Goal: Navigation & Orientation: Find specific page/section

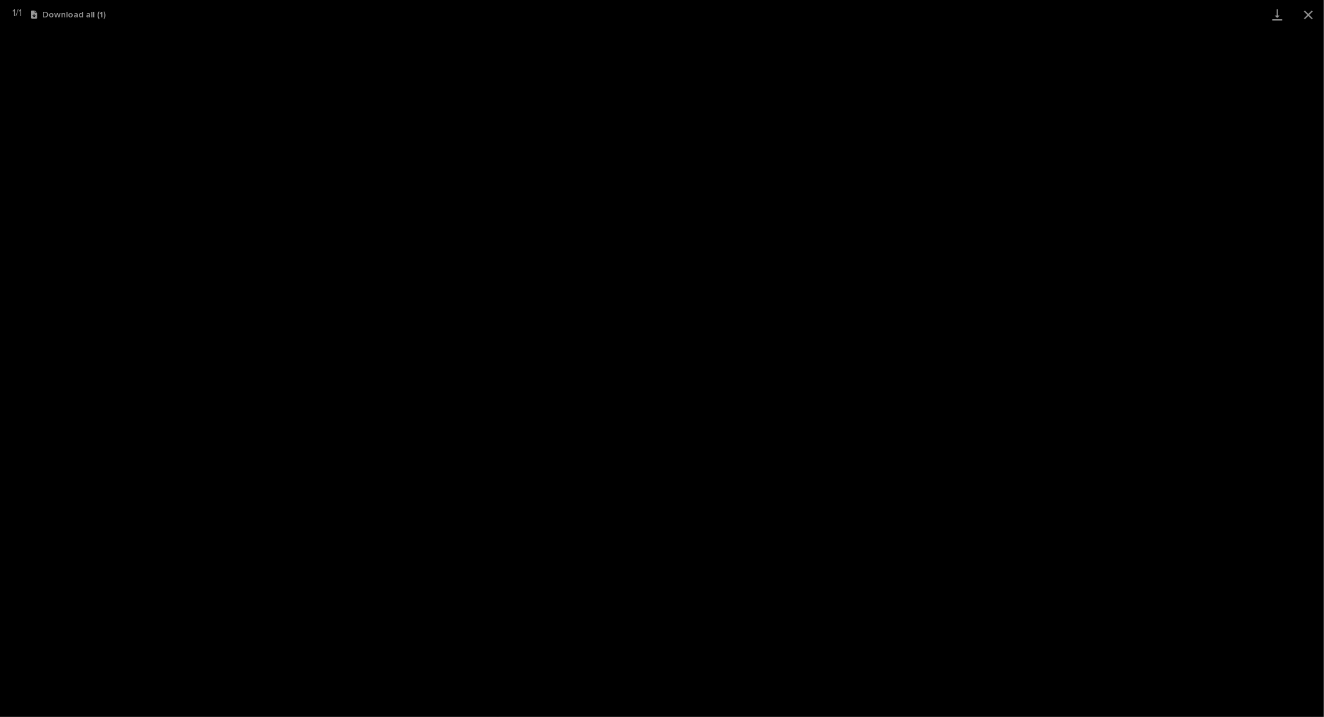
scroll to position [30, 0]
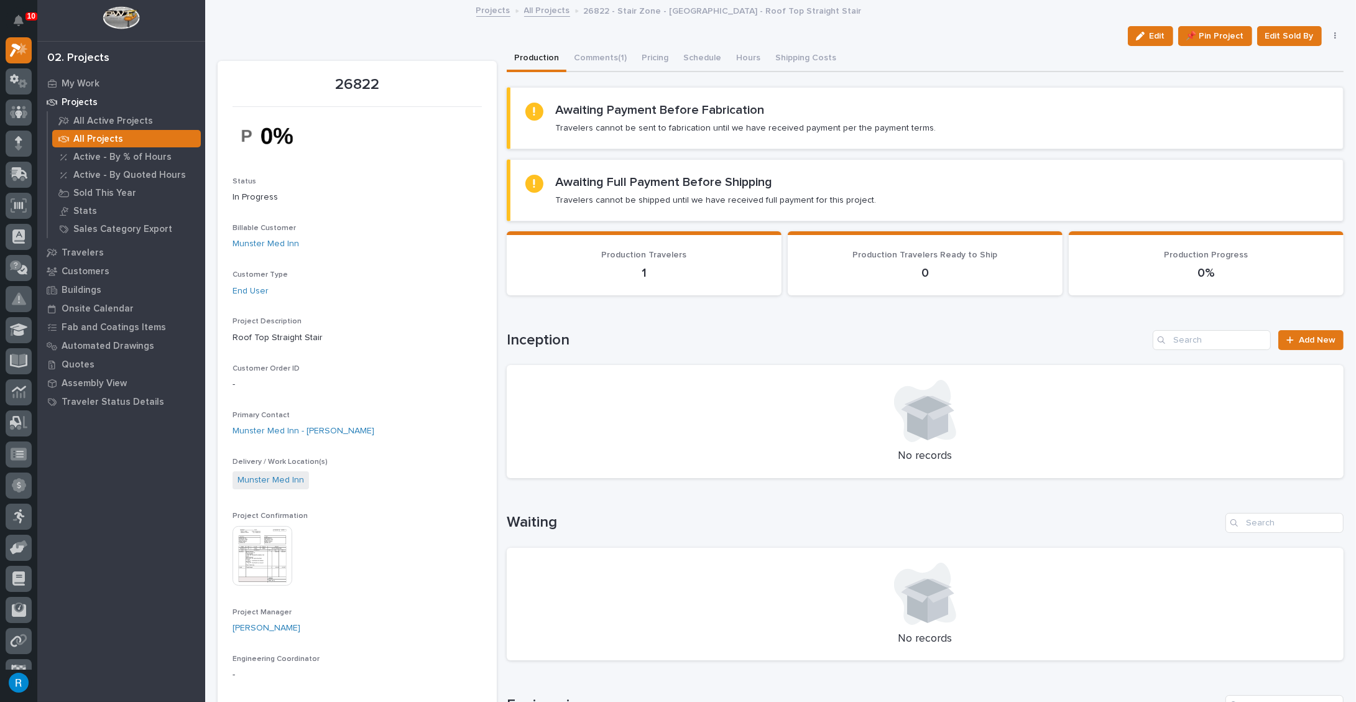
click at [484, 13] on link "Projects" at bounding box center [493, 9] width 34 height 14
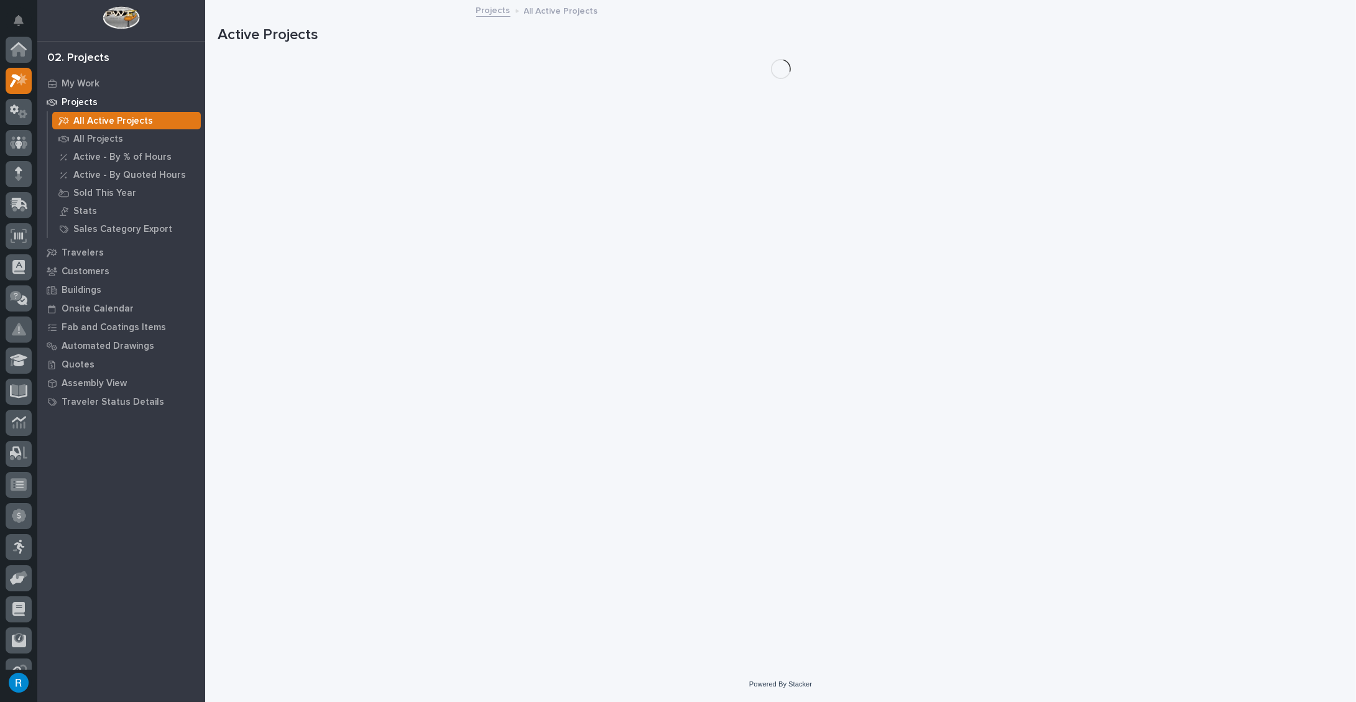
scroll to position [30, 0]
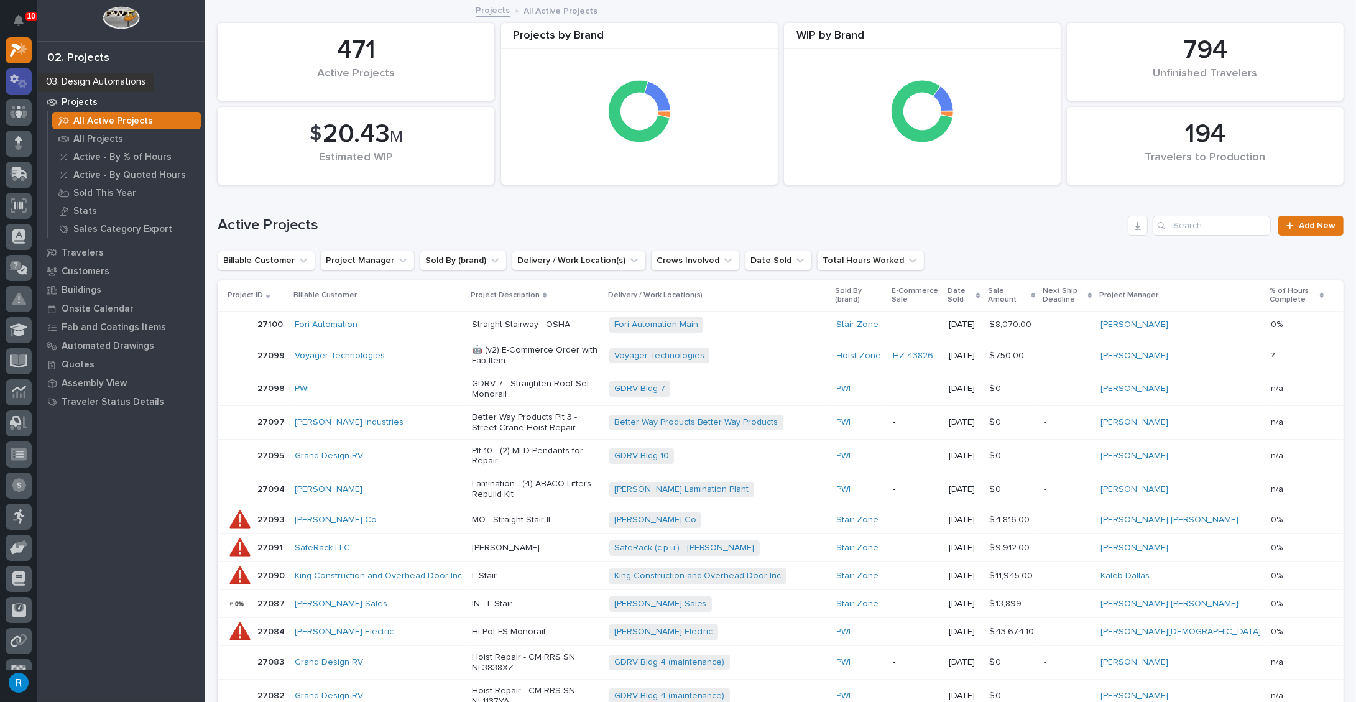
click at [16, 84] on icon at bounding box center [19, 81] width 18 height 14
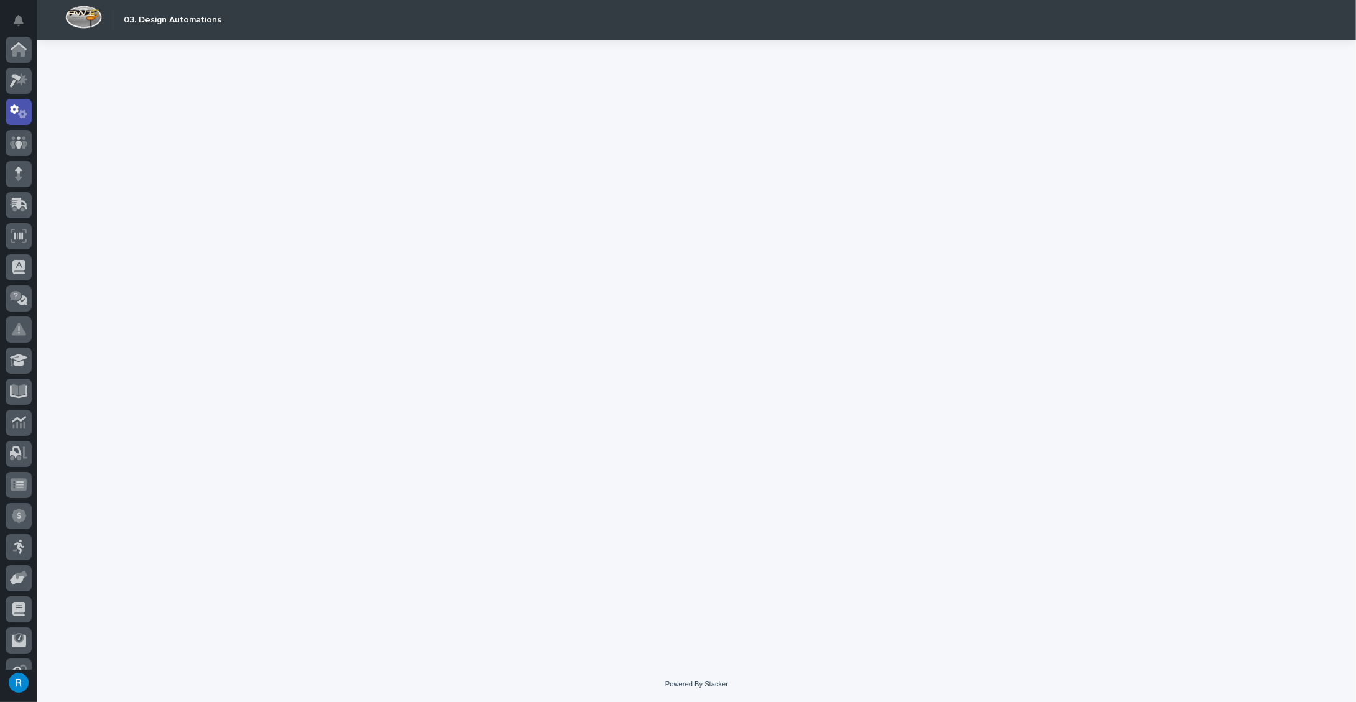
scroll to position [62, 0]
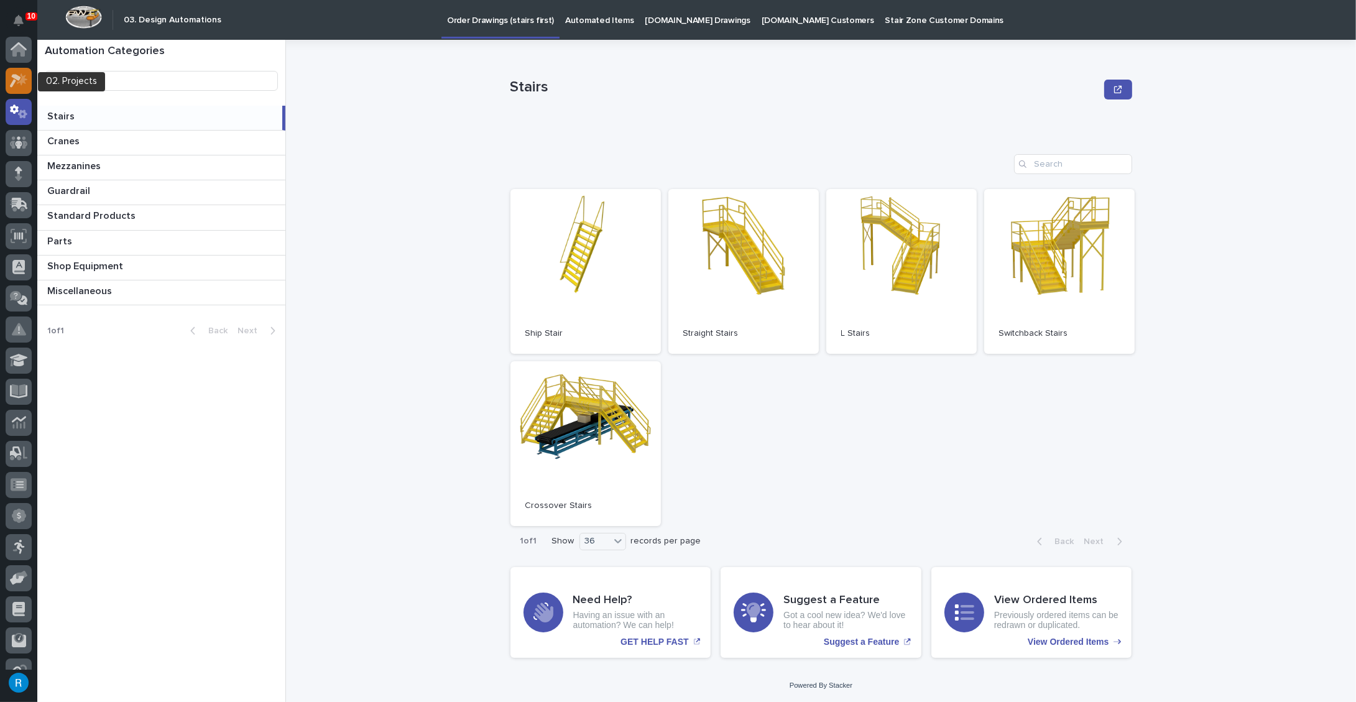
click at [17, 78] on icon at bounding box center [15, 81] width 11 height 14
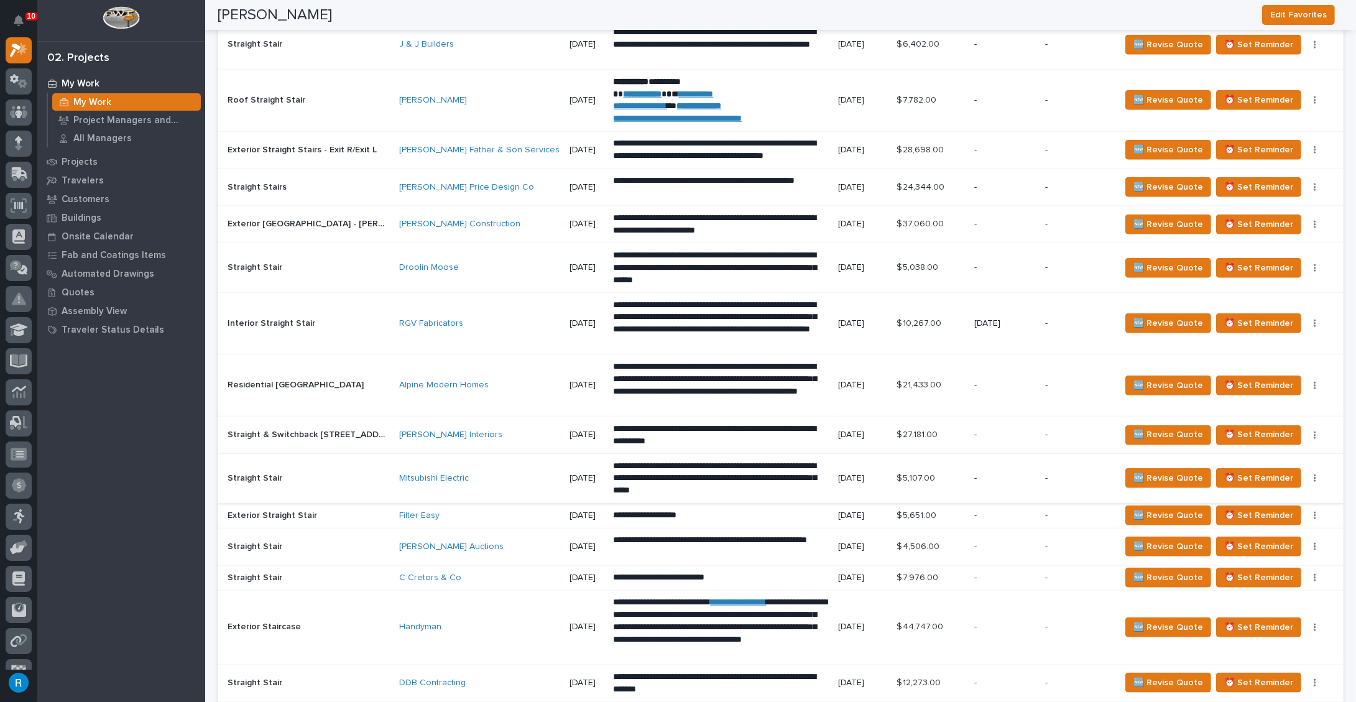
scroll to position [1638, 0]
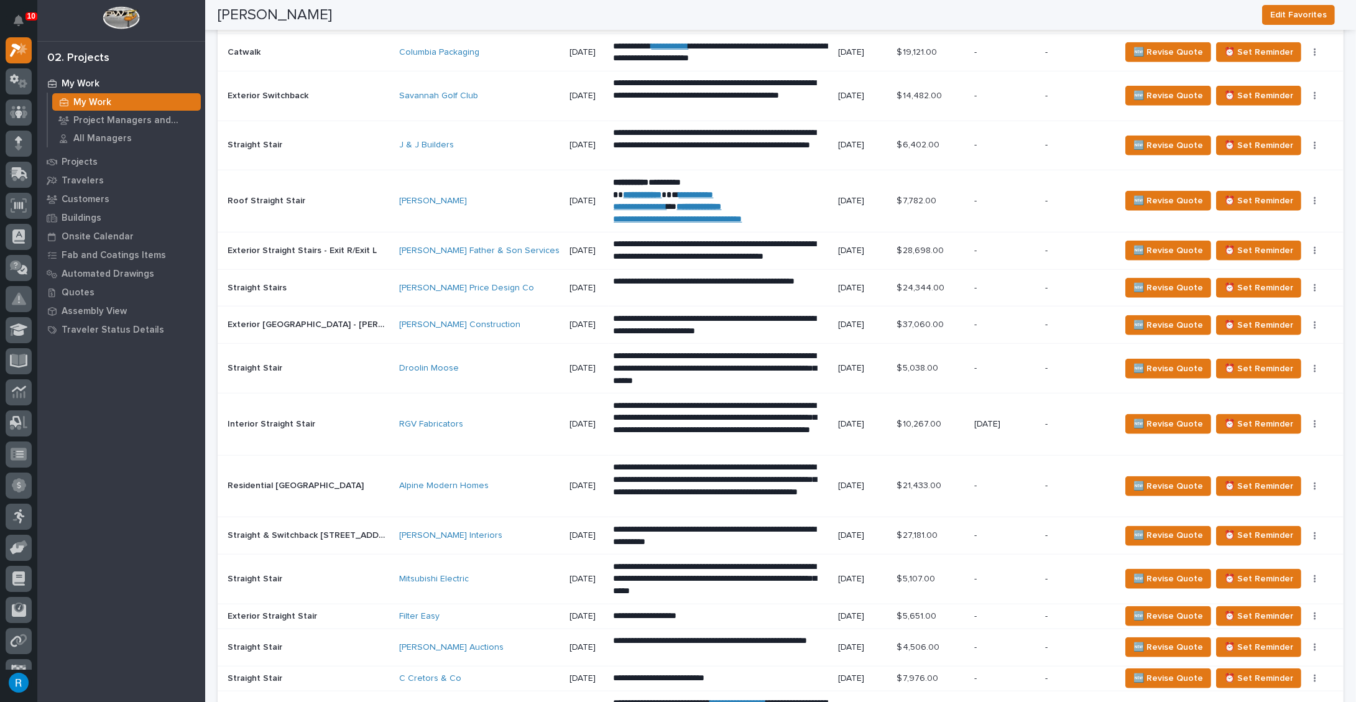
click at [484, 421] on div "RGV Fabricators" at bounding box center [479, 424] width 160 height 21
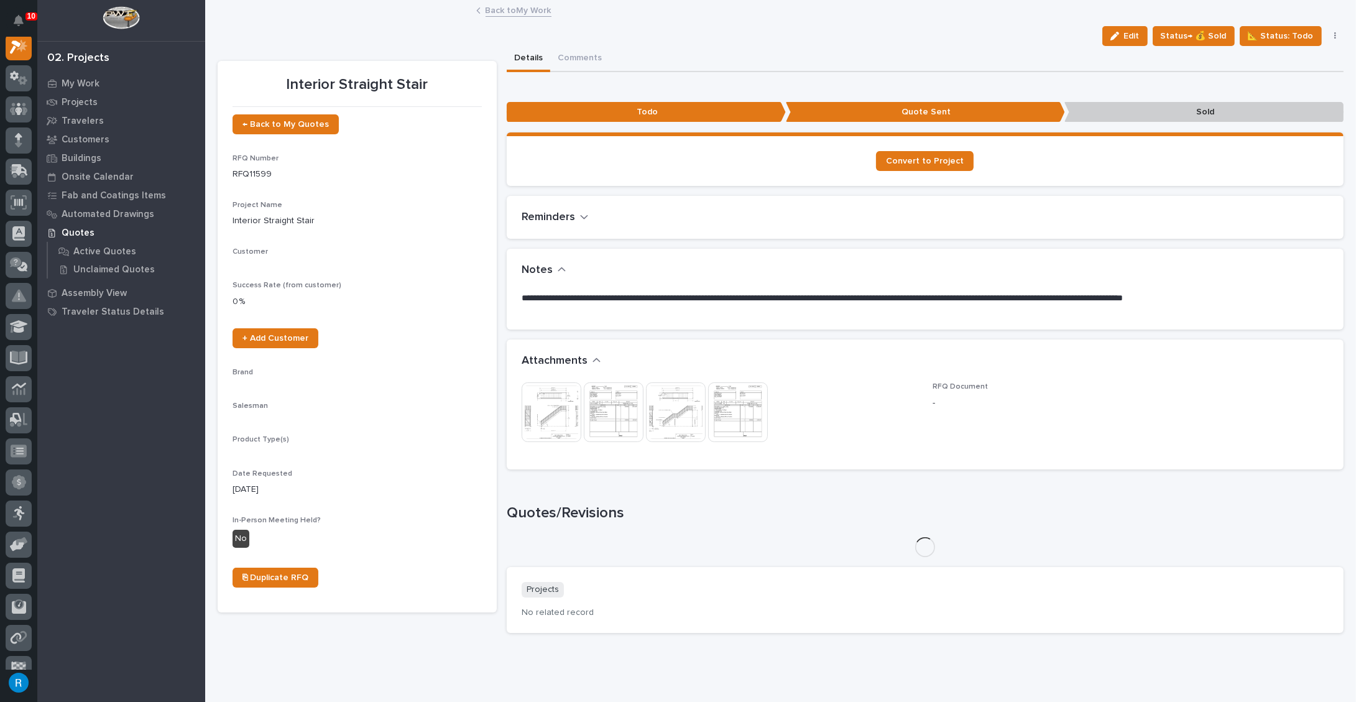
scroll to position [30, 0]
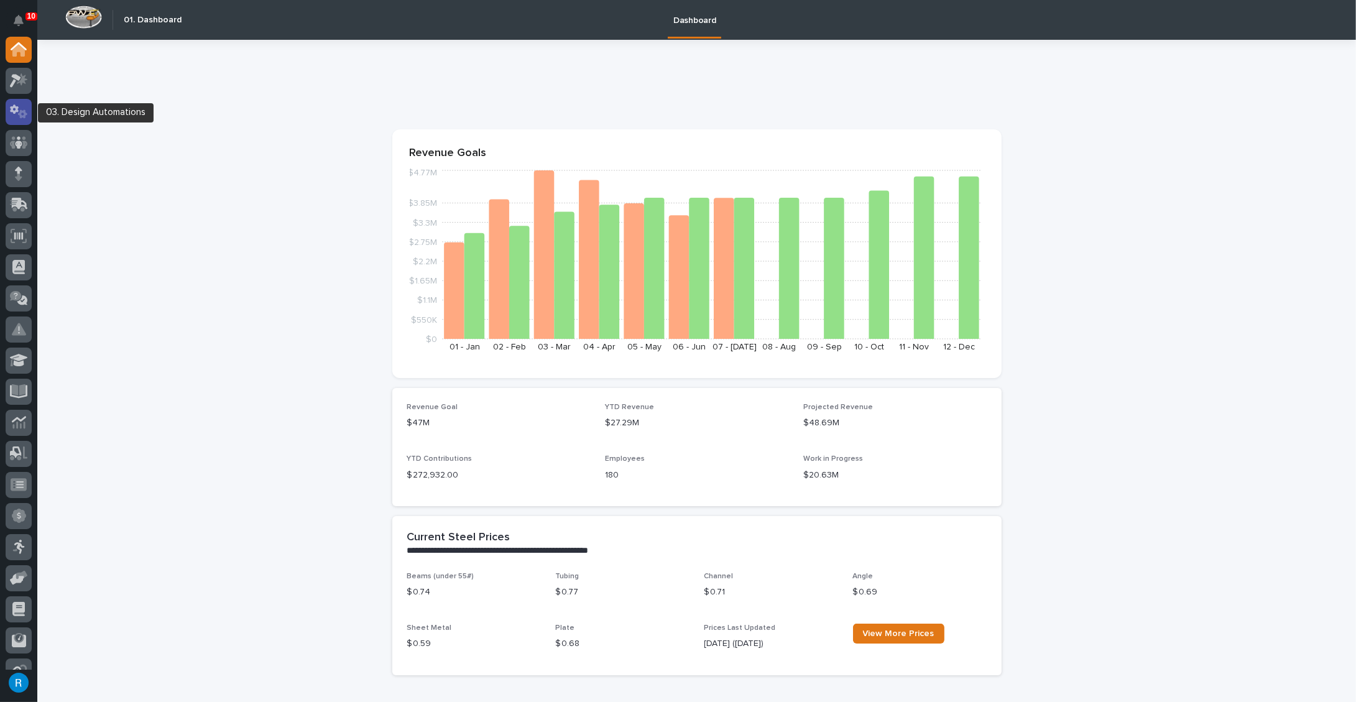
click at [17, 111] on icon at bounding box center [14, 108] width 9 height 9
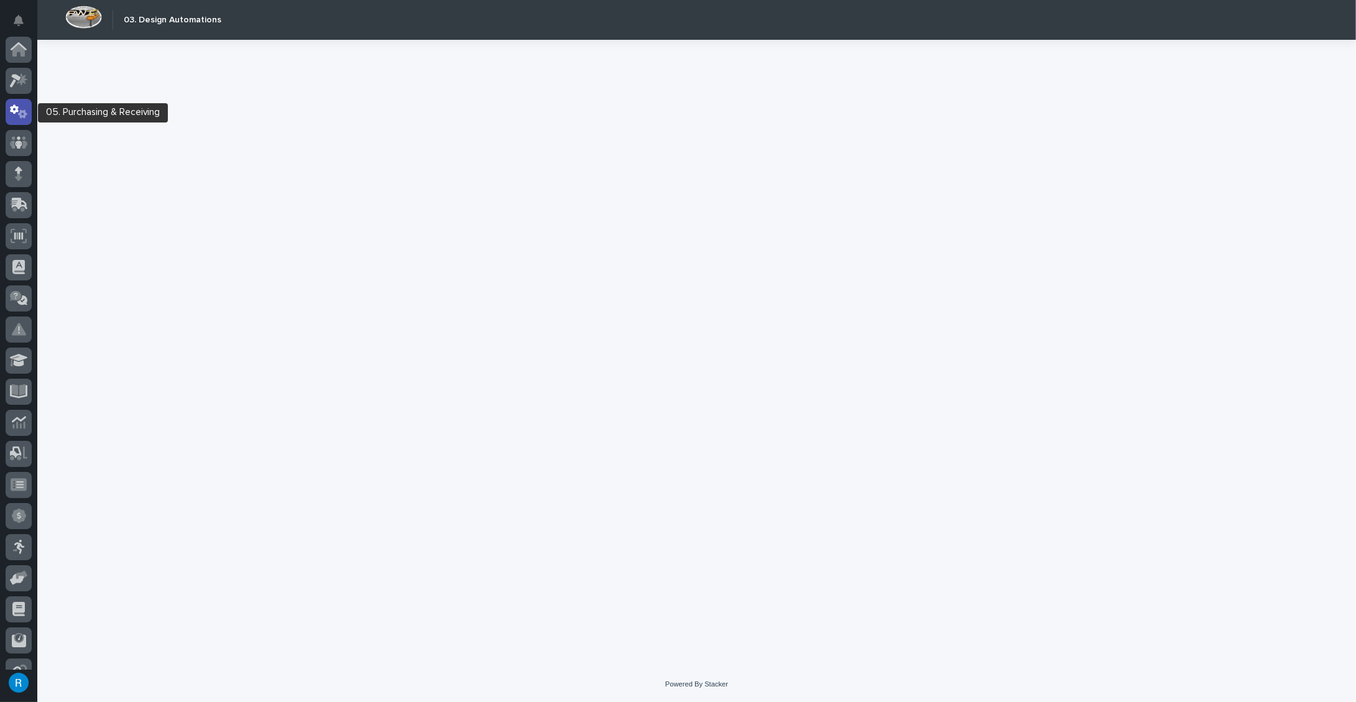
scroll to position [62, 0]
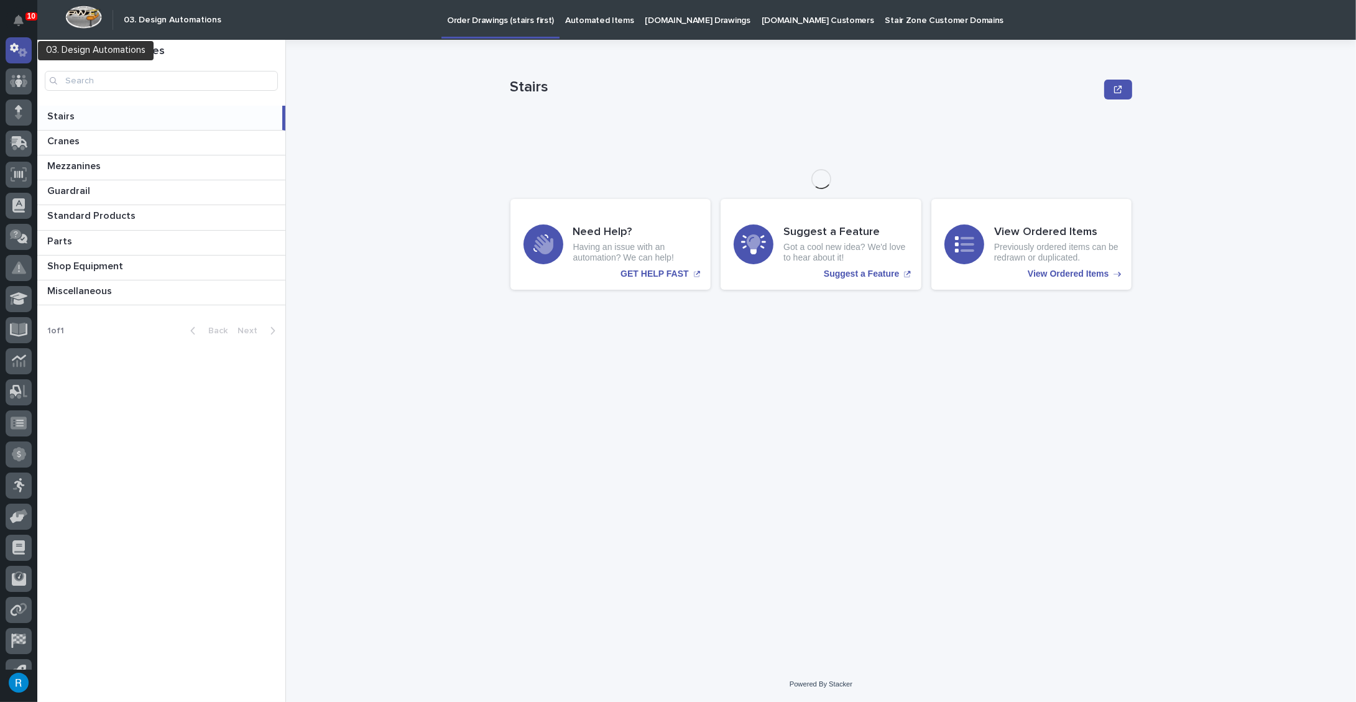
click at [19, 48] on icon at bounding box center [19, 50] width 18 height 14
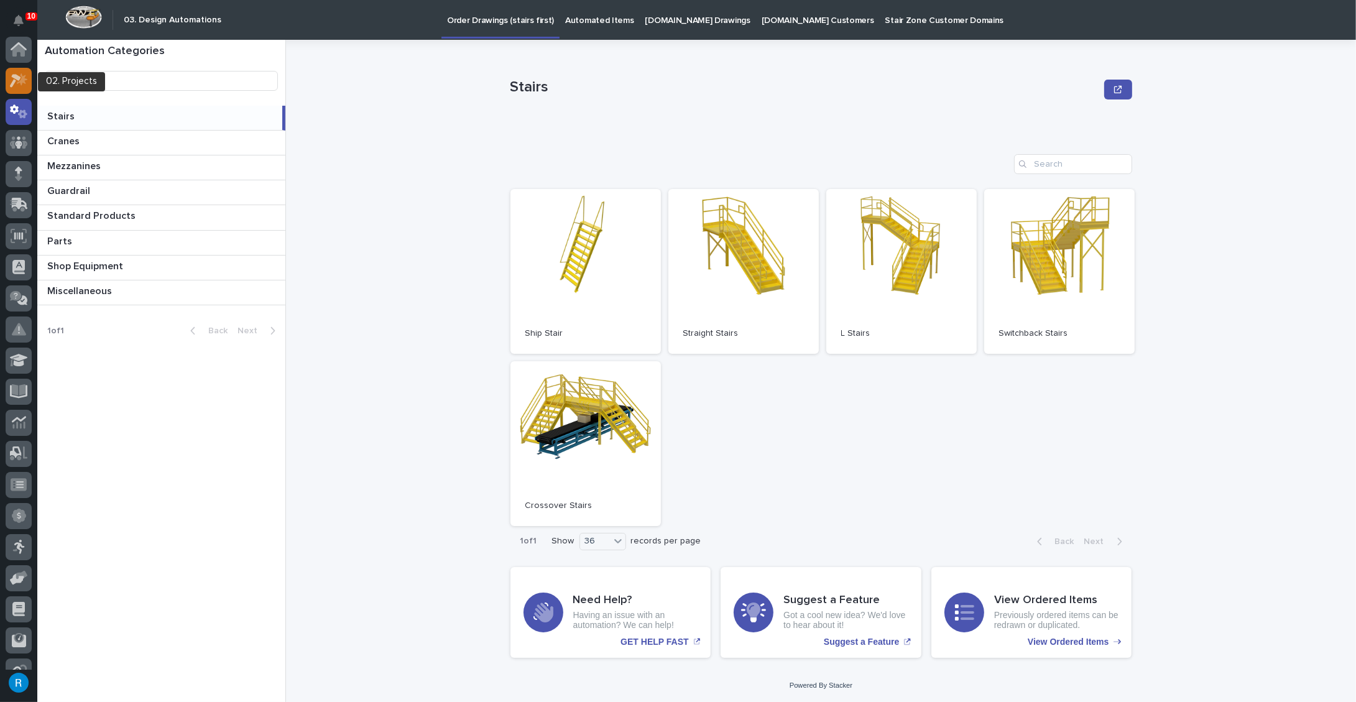
click at [19, 78] on icon at bounding box center [15, 81] width 11 height 14
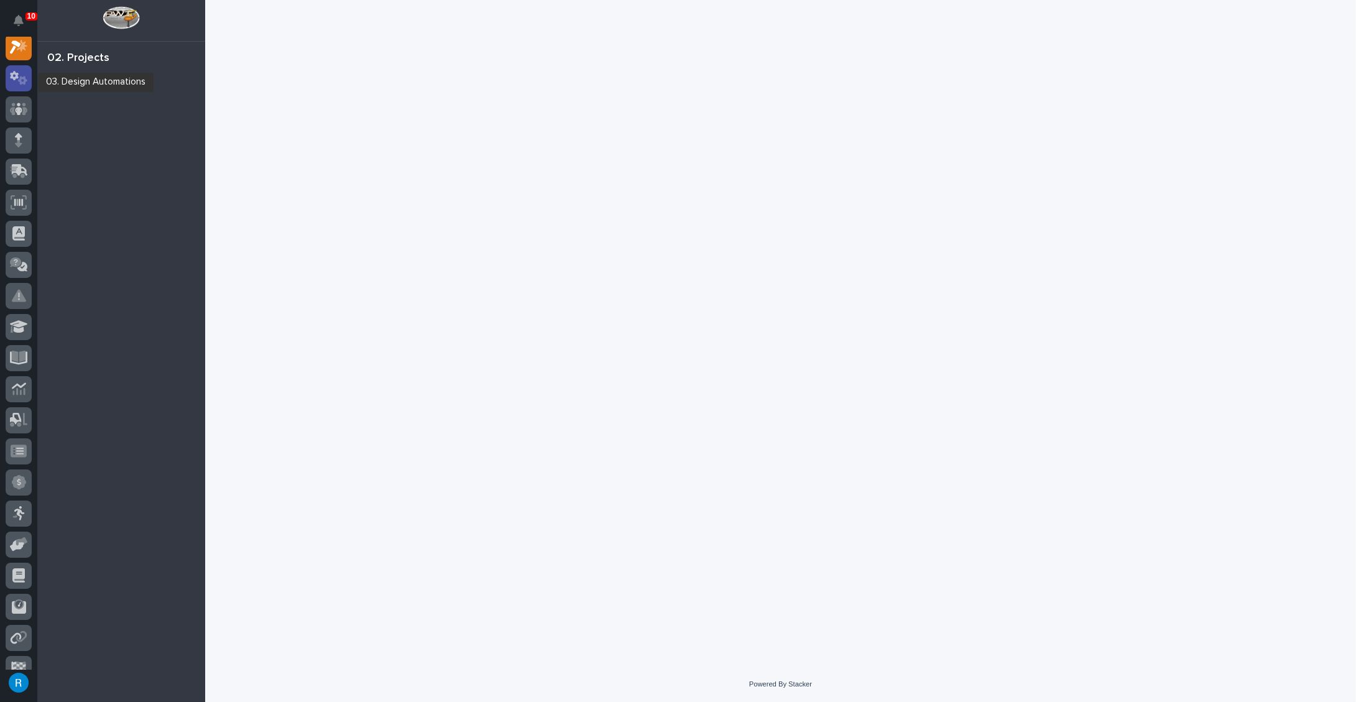
scroll to position [30, 0]
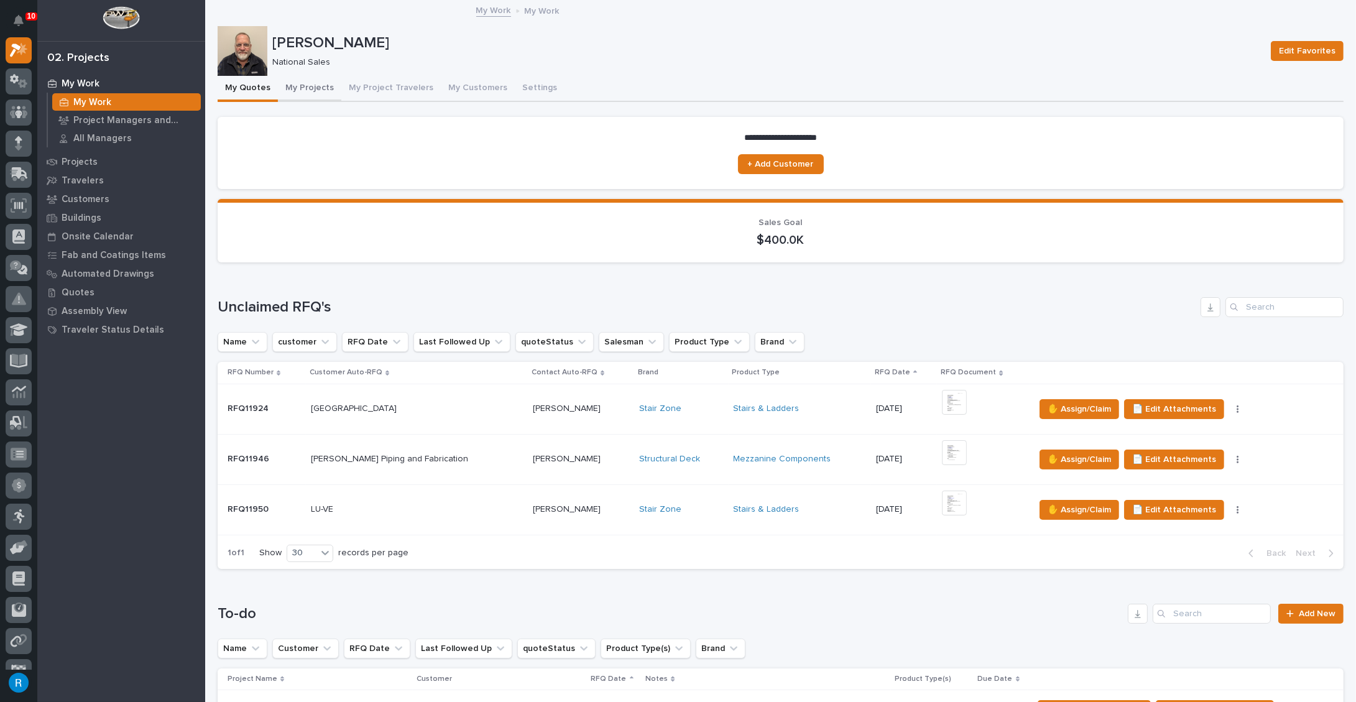
click at [302, 80] on button "My Projects" at bounding box center [309, 89] width 63 height 26
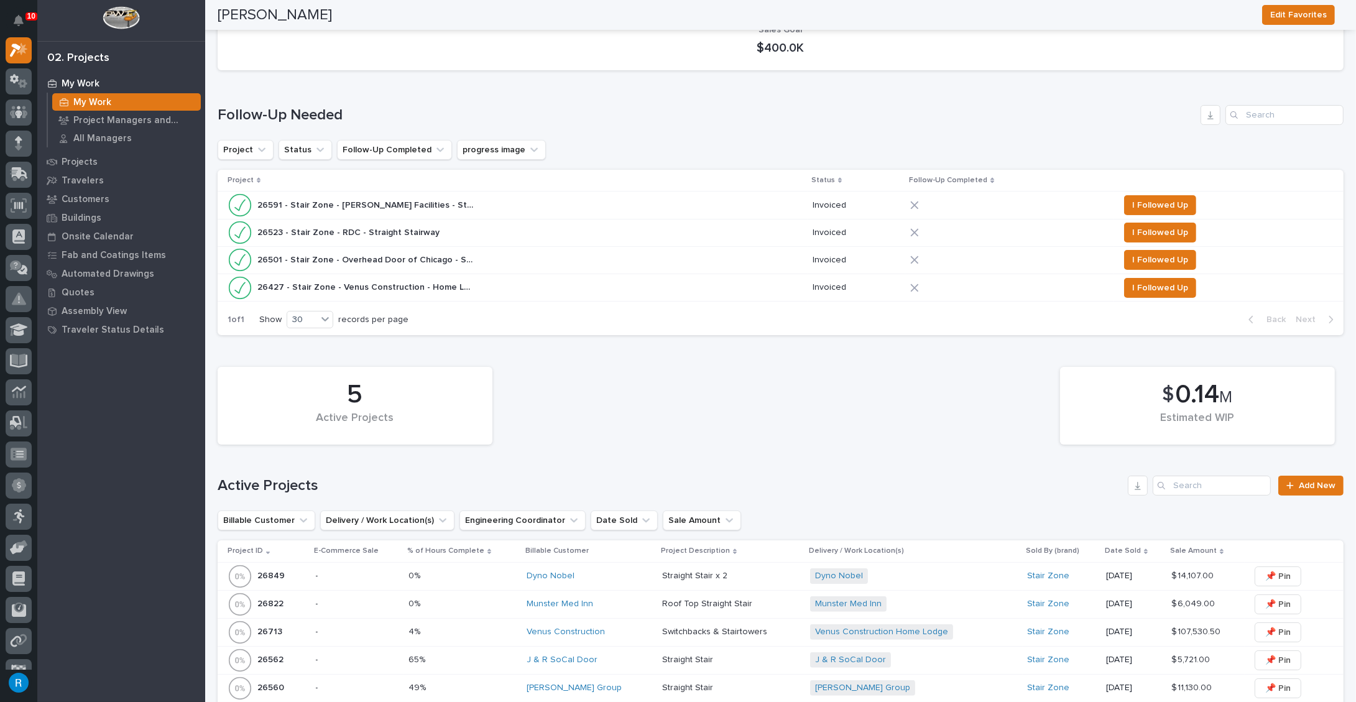
scroll to position [339, 0]
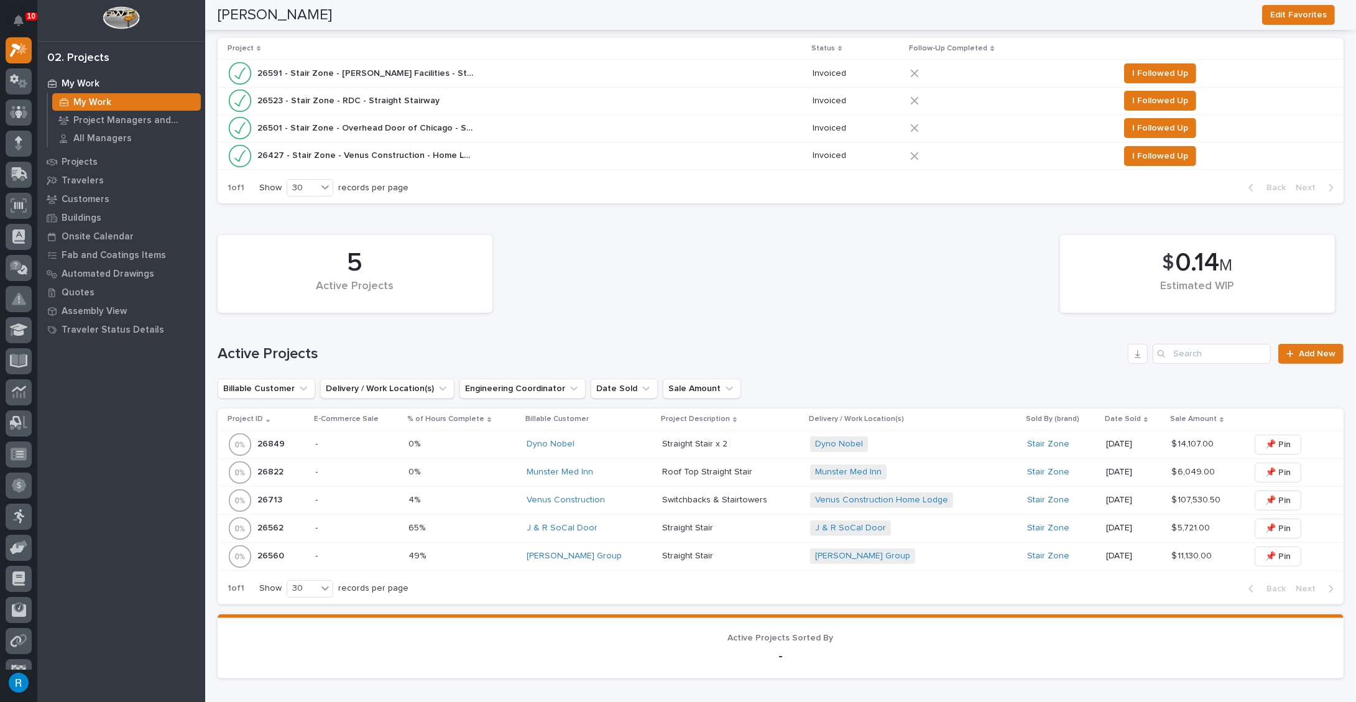
click at [484, 529] on p at bounding box center [462, 528] width 108 height 11
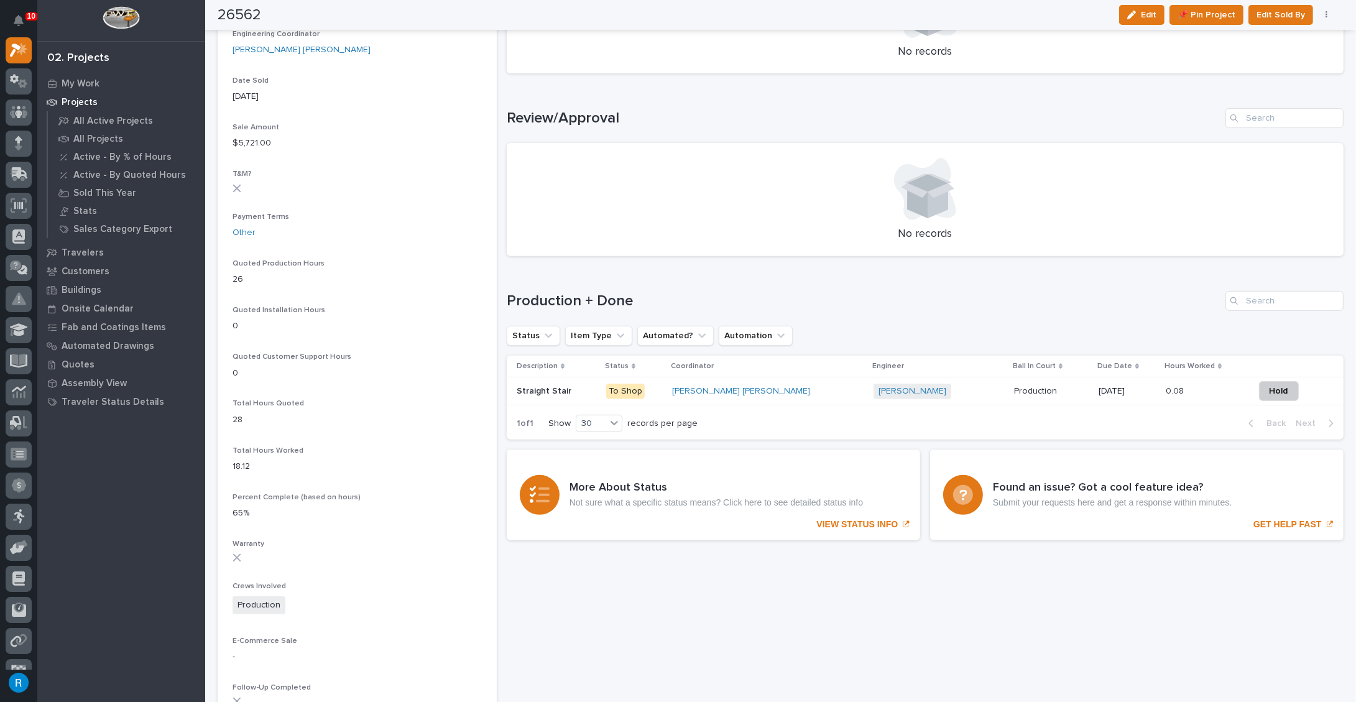
scroll to position [734, 0]
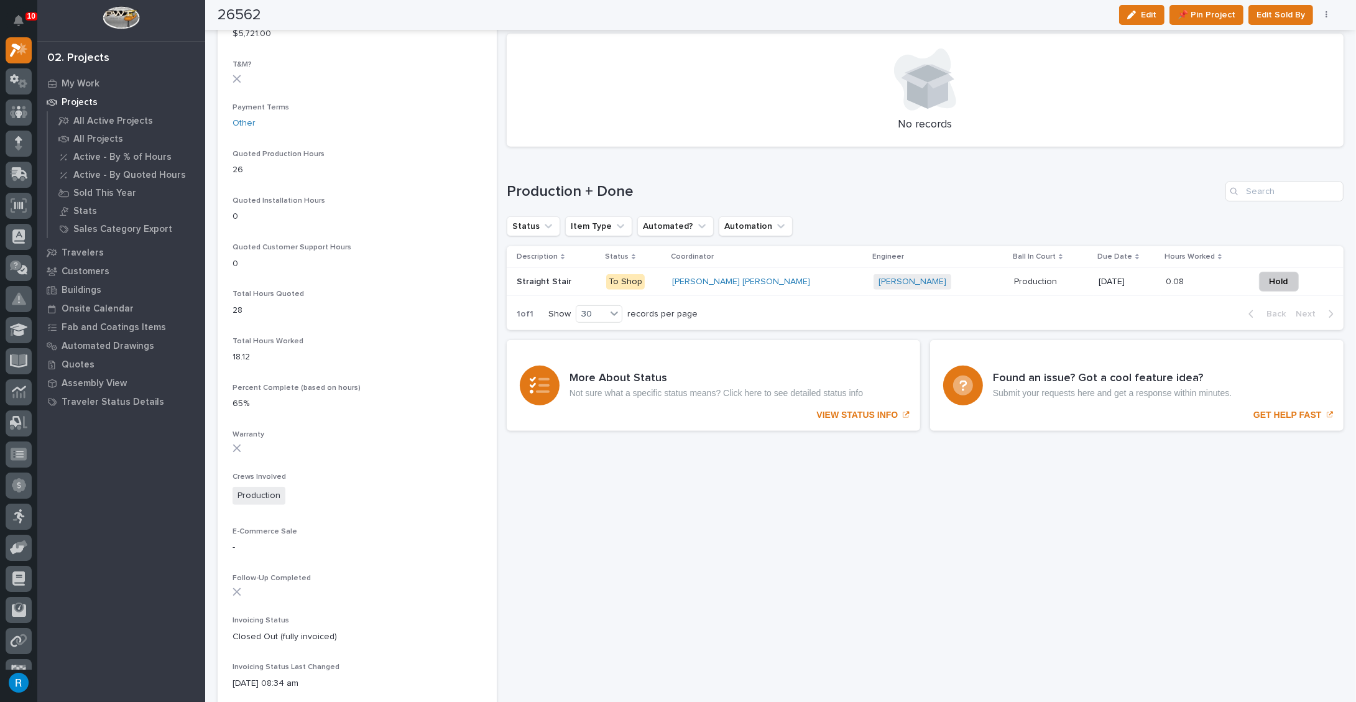
click at [823, 308] on div "1 of 1 Show 30 records per page Back Next" at bounding box center [925, 313] width 837 height 31
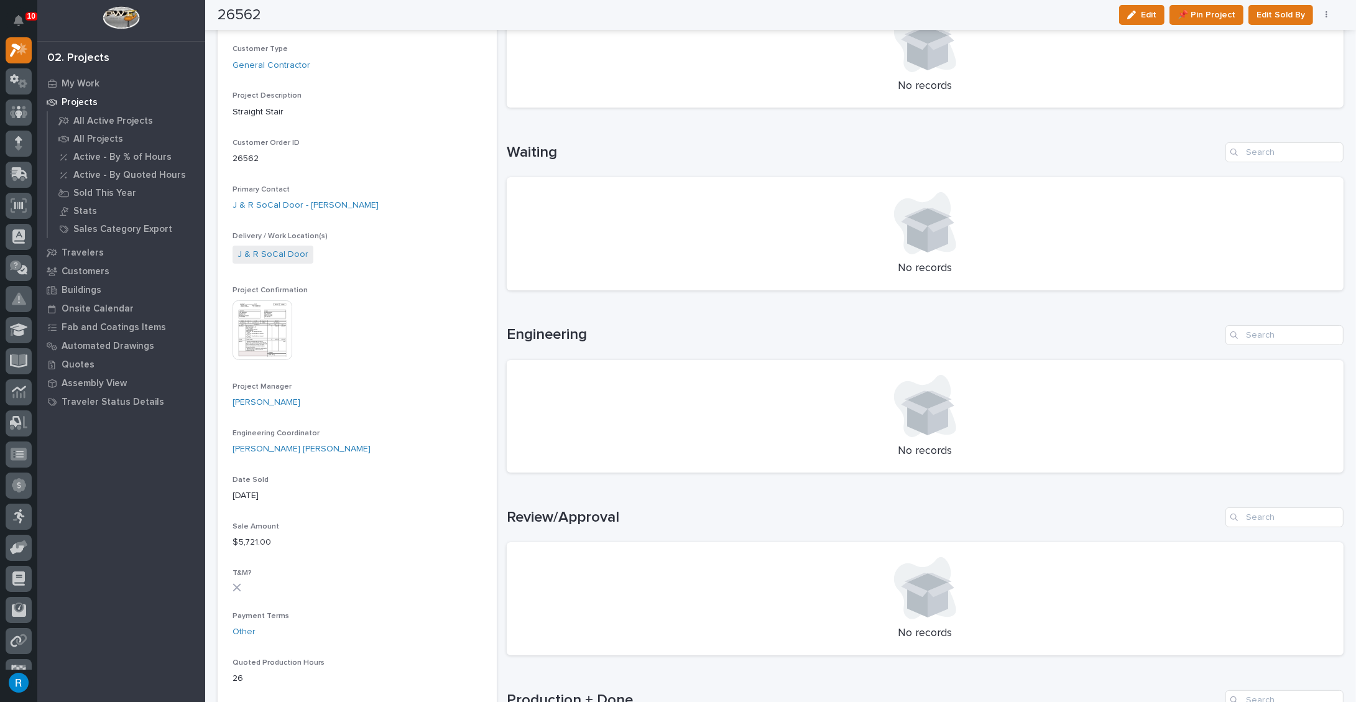
scroll to position [0, 0]
